Goal: Transaction & Acquisition: Purchase product/service

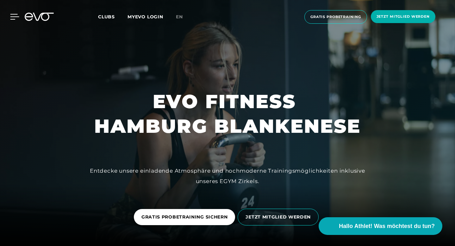
click at [13, 19] on icon at bounding box center [14, 17] width 9 height 6
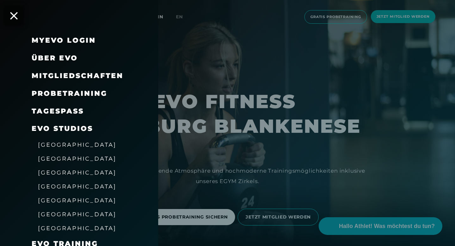
scroll to position [53, 0]
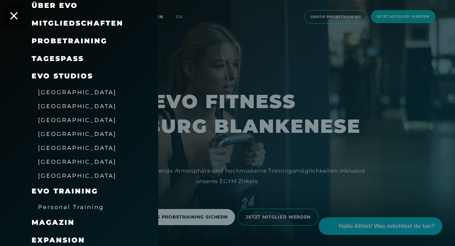
click at [64, 122] on span "[GEOGRAPHIC_DATA]" at bounding box center [77, 120] width 79 height 7
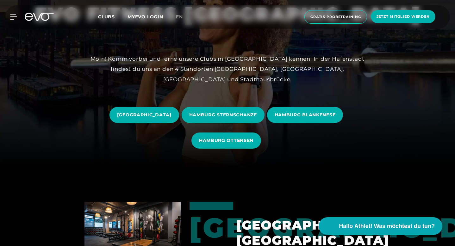
scroll to position [76, 0]
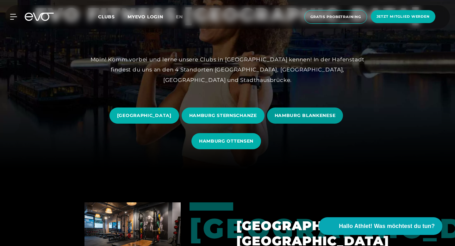
click at [267, 124] on span "HAMBURG BLANKENESE" at bounding box center [305, 116] width 76 height 16
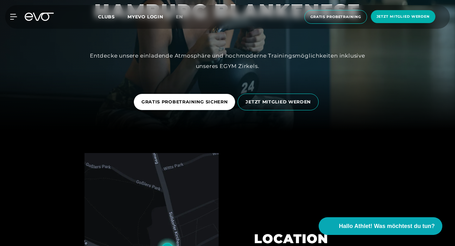
scroll to position [182, 0]
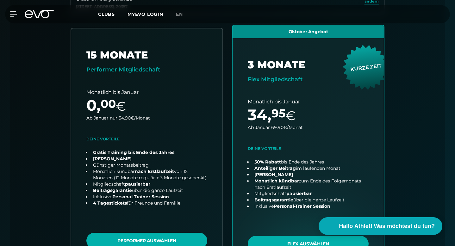
scroll to position [230, 0]
click at [8, 16] on div at bounding box center [9, 14] width 19 height 6
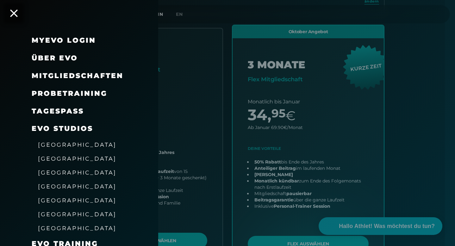
click at [230, 172] on div at bounding box center [227, 123] width 455 height 246
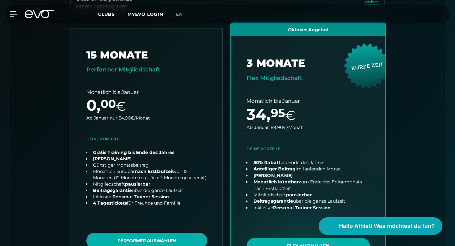
click at [271, 208] on link "choose plan" at bounding box center [308, 147] width 155 height 249
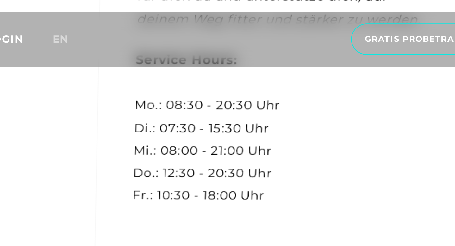
scroll to position [1841, 0]
